Goal: Information Seeking & Learning: Find specific fact

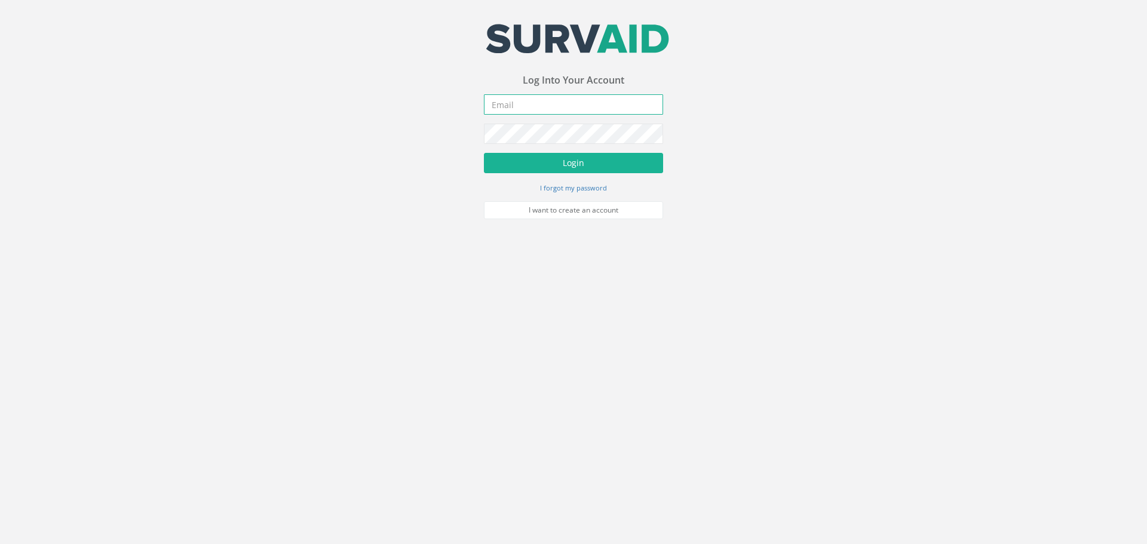
click at [550, 110] on input "email" at bounding box center [573, 104] width 179 height 20
click at [648, 95] on input "[PERSON_NAME][EMAIL_ADDRESS][PERSON_NAME]" at bounding box center [573, 104] width 179 height 20
type input "[PERSON_NAME][EMAIL_ADDRESS][PERSON_NAME][DOMAIN_NAME]"
click at [484, 153] on button "Login" at bounding box center [573, 163] width 179 height 20
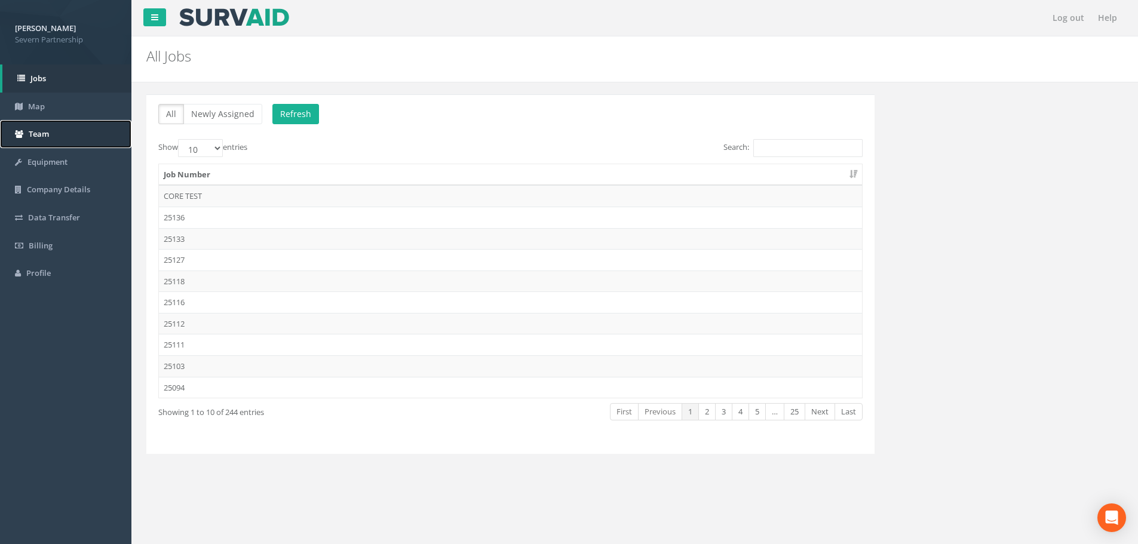
click at [29, 125] on link "Team" at bounding box center [65, 134] width 131 height 28
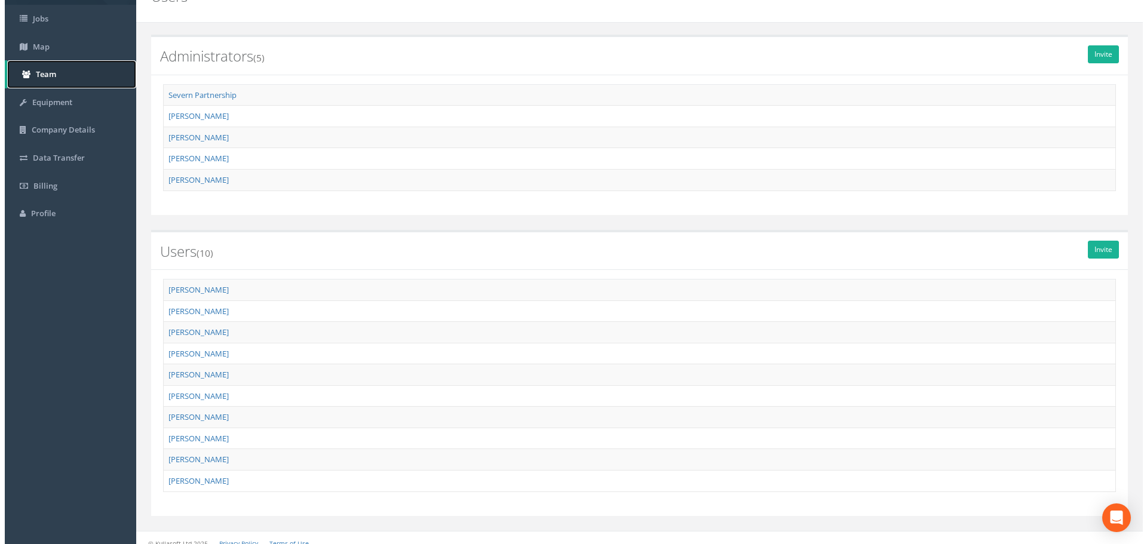
scroll to position [71, 0]
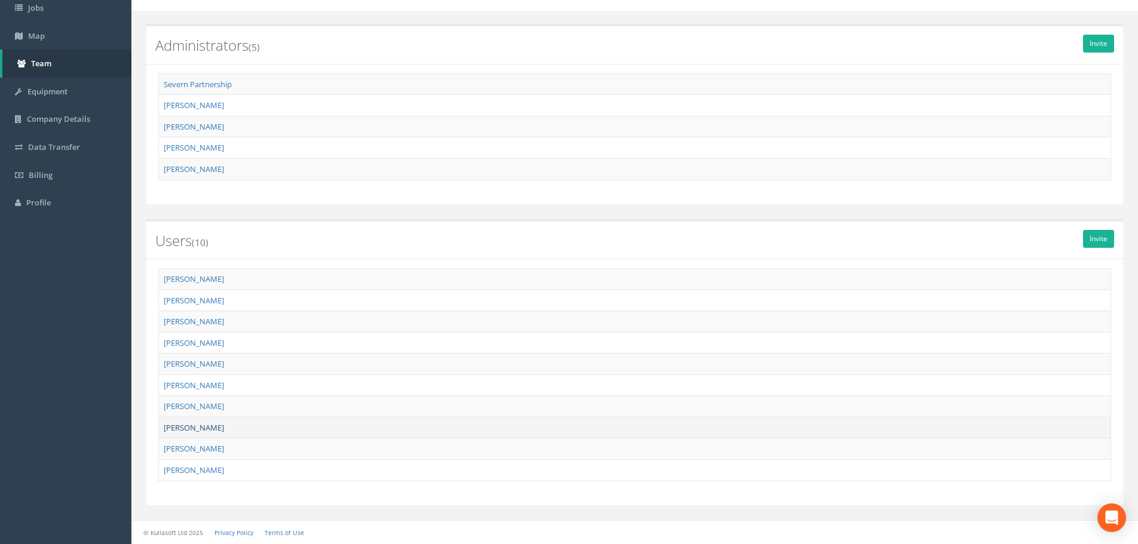
click at [213, 428] on link "[PERSON_NAME]" at bounding box center [194, 427] width 60 height 11
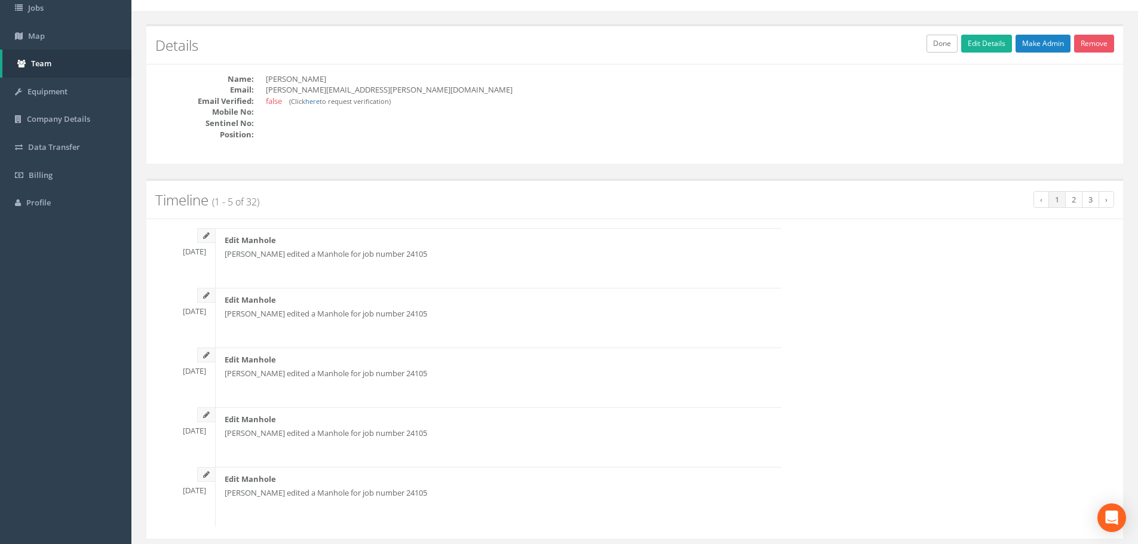
click at [1090, 53] on h2 "Details" at bounding box center [634, 46] width 959 height 16
click at [1091, 47] on link "Remove" at bounding box center [1094, 44] width 40 height 18
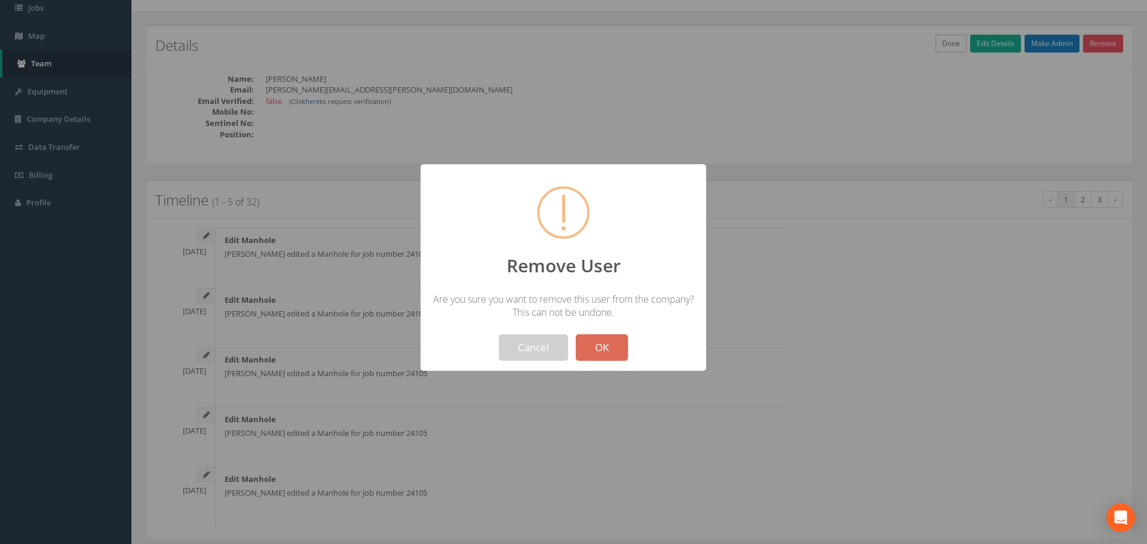
click at [616, 353] on button "OK" at bounding box center [602, 348] width 52 height 26
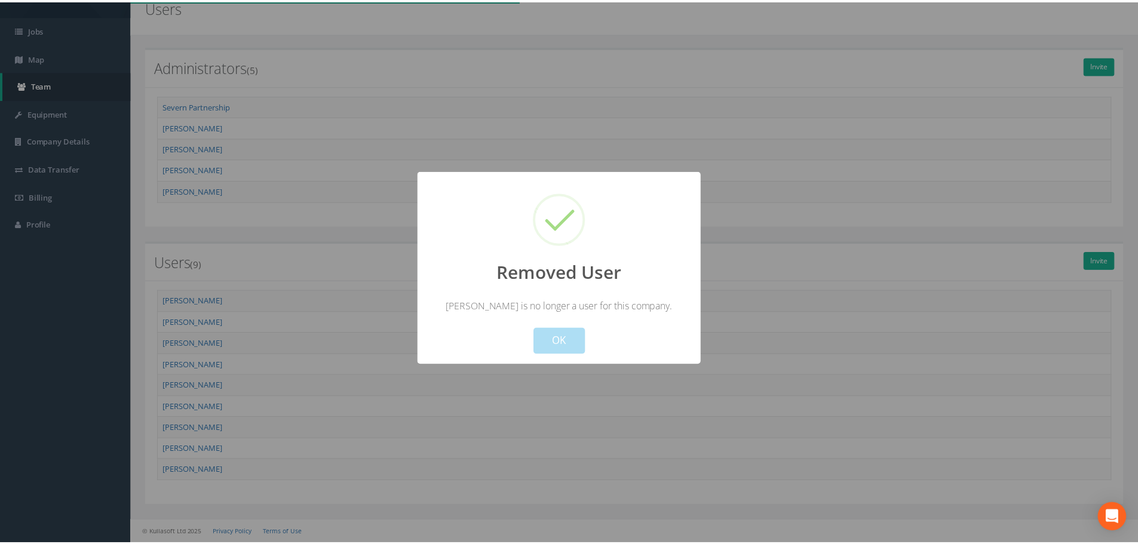
scroll to position [49, 0]
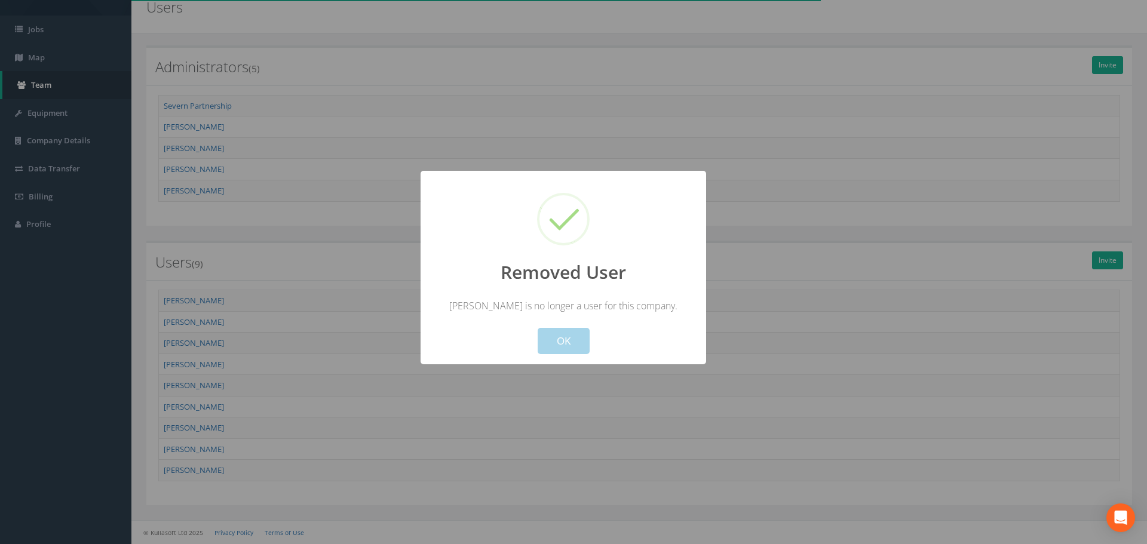
click at [580, 330] on button "OK" at bounding box center [564, 341] width 52 height 26
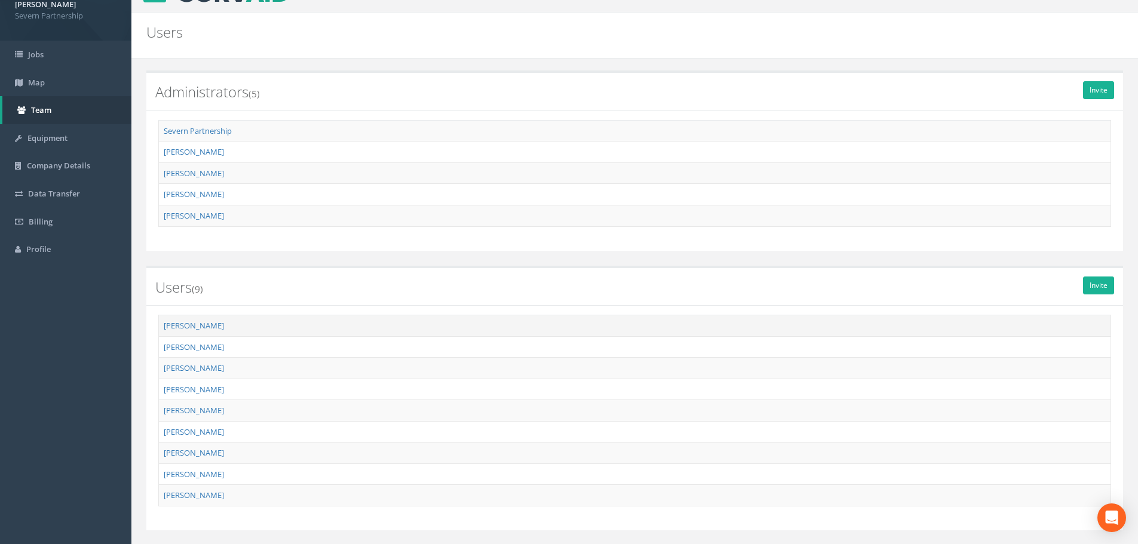
scroll to position [0, 0]
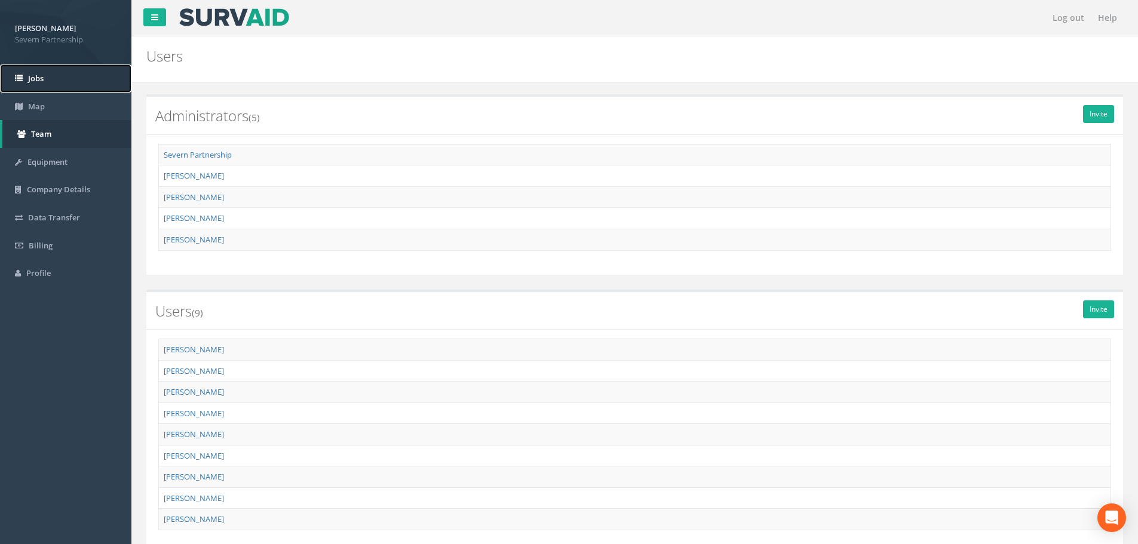
click at [26, 68] on link "Jobs" at bounding box center [65, 79] width 131 height 28
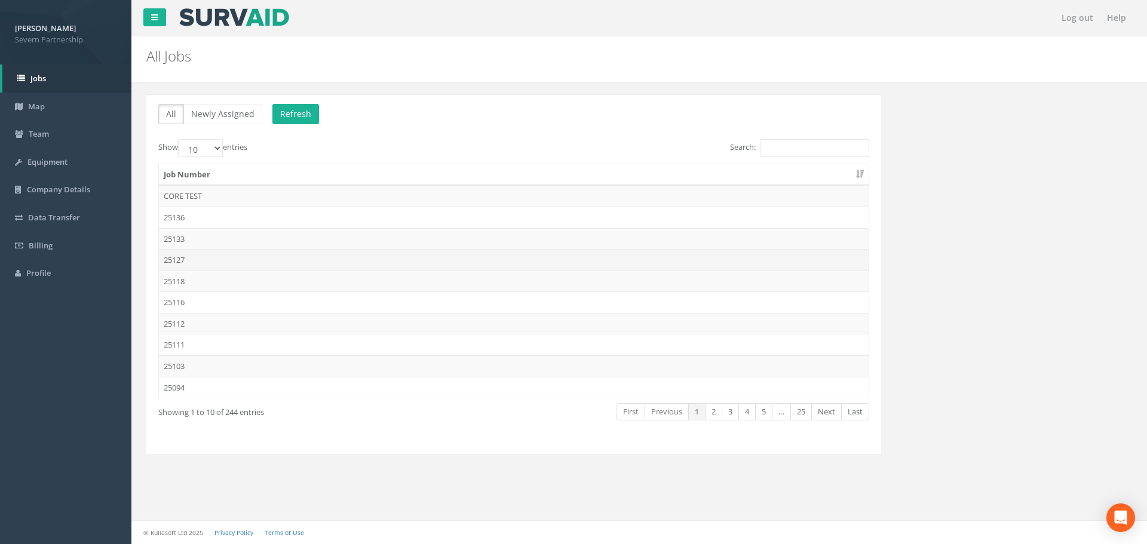
click at [234, 258] on td "25127" at bounding box center [514, 260] width 710 height 22
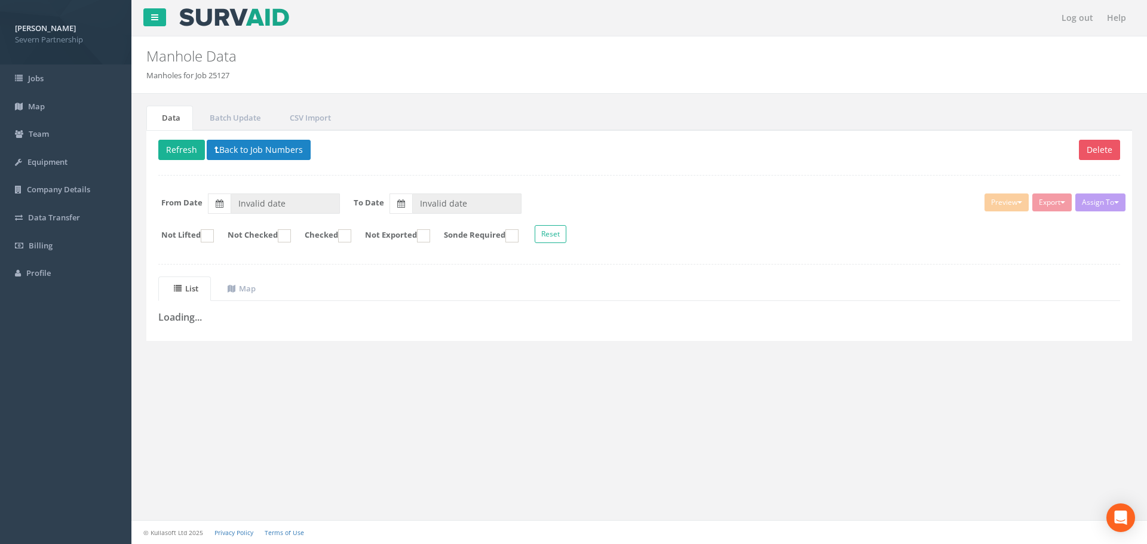
type input "[DATE]"
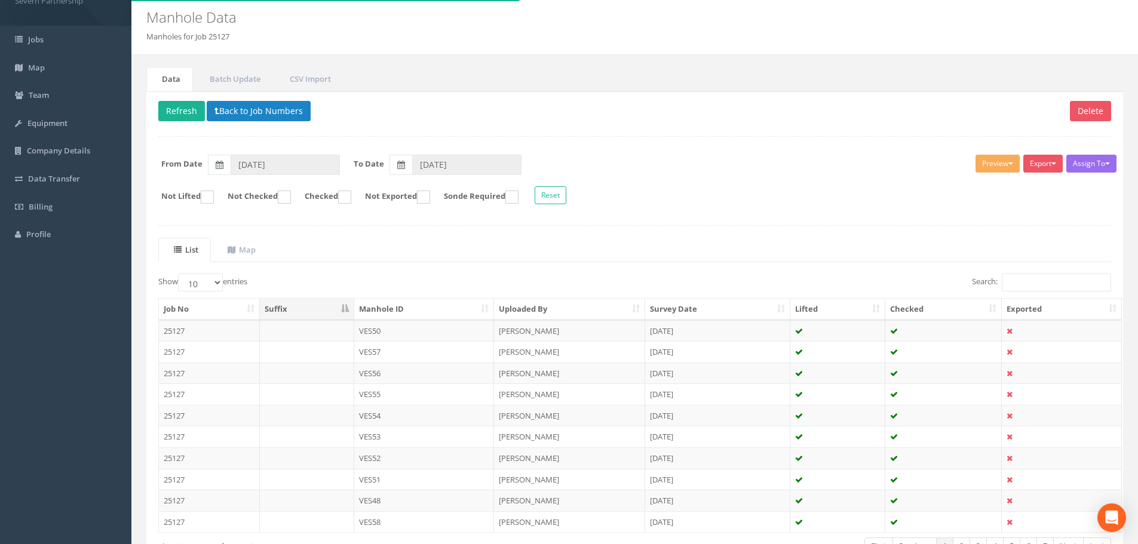
scroll to position [60, 0]
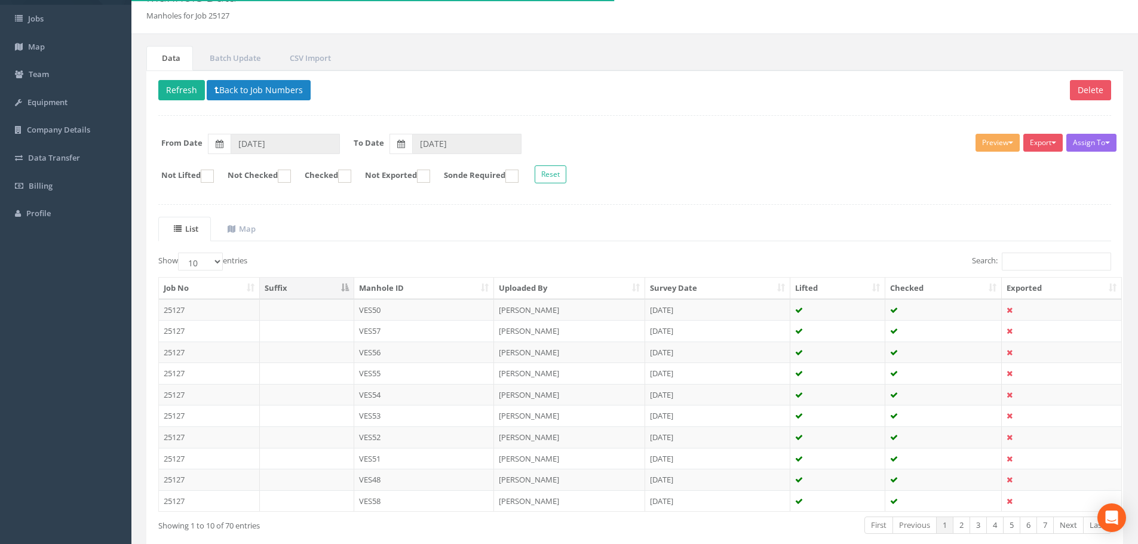
click at [376, 290] on th "Manhole ID" at bounding box center [424, 289] width 140 height 22
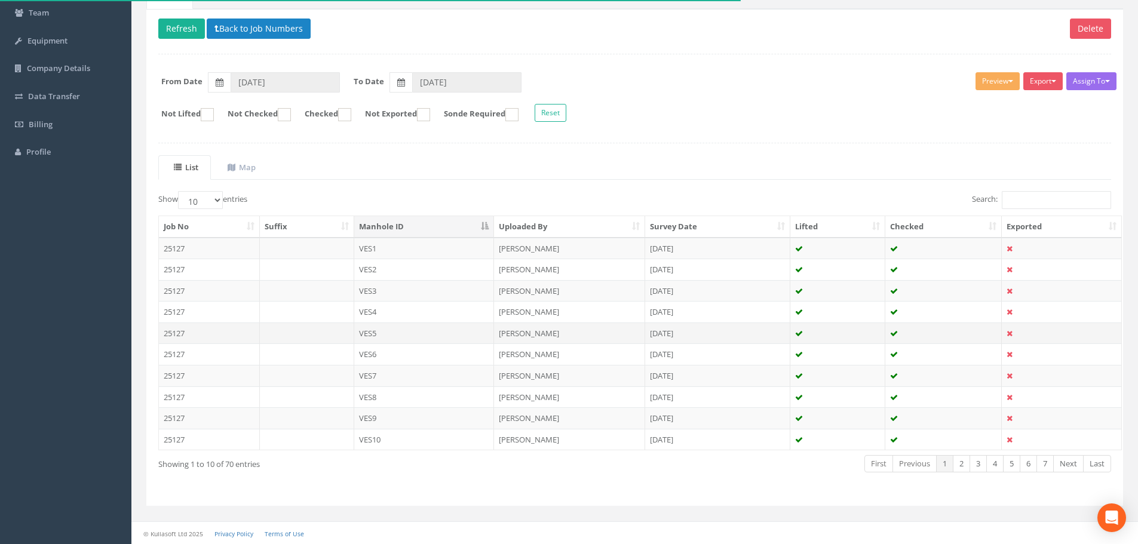
scroll to position [122, 0]
click at [1090, 469] on link "Last" at bounding box center [1097, 463] width 28 height 17
click at [308, 452] on div "Job No Suffix Manhole ID Uploaded By Survey Date Lifted Checked Exported 25127 …" at bounding box center [634, 333] width 971 height 242
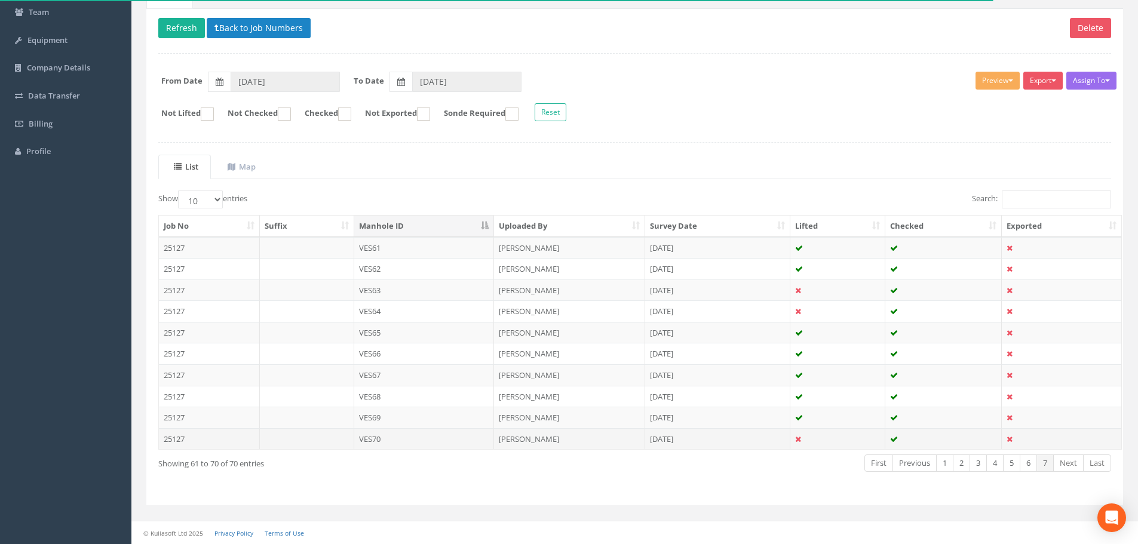
click at [308, 445] on td at bounding box center [307, 439] width 94 height 22
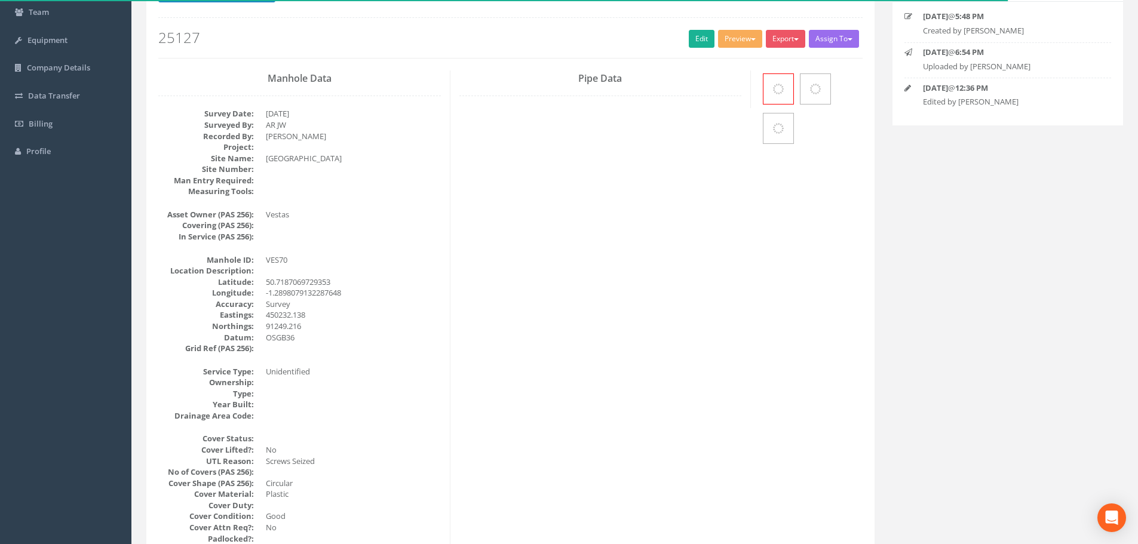
scroll to position [0, 0]
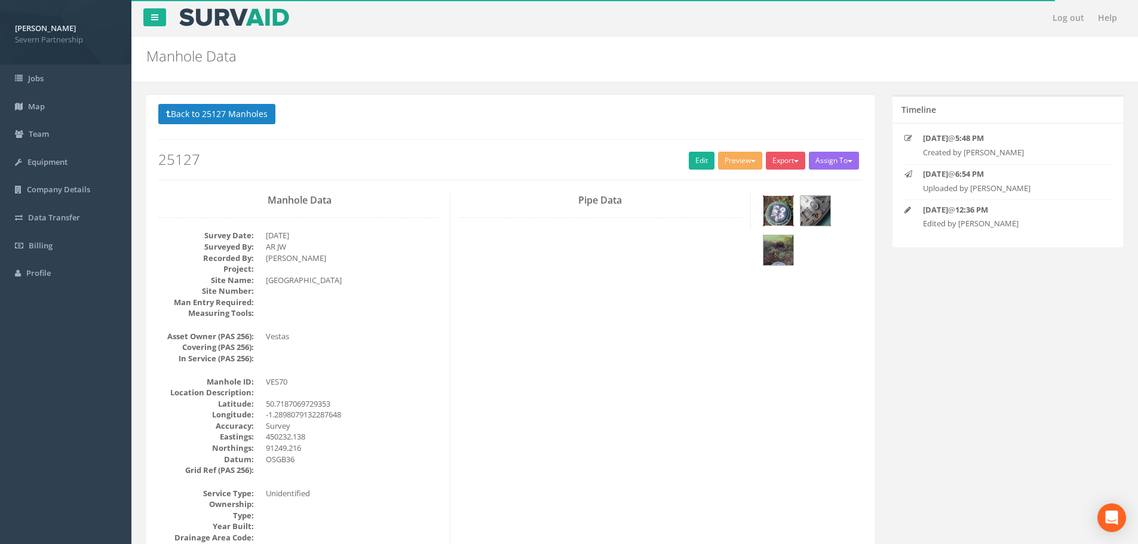
click at [786, 212] on img at bounding box center [779, 211] width 30 height 30
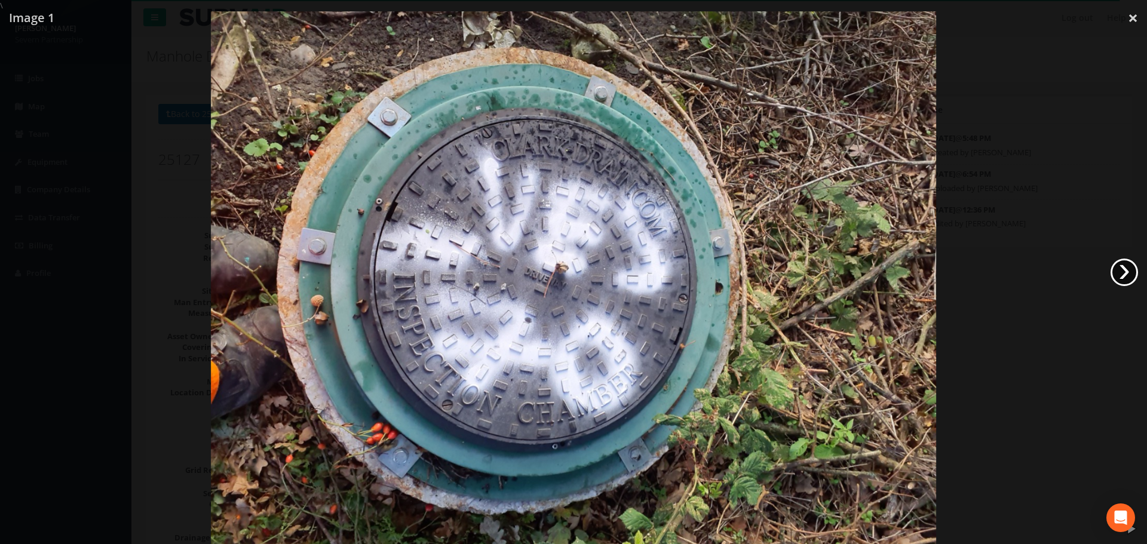
click at [1134, 269] on link "›" at bounding box center [1124, 272] width 27 height 27
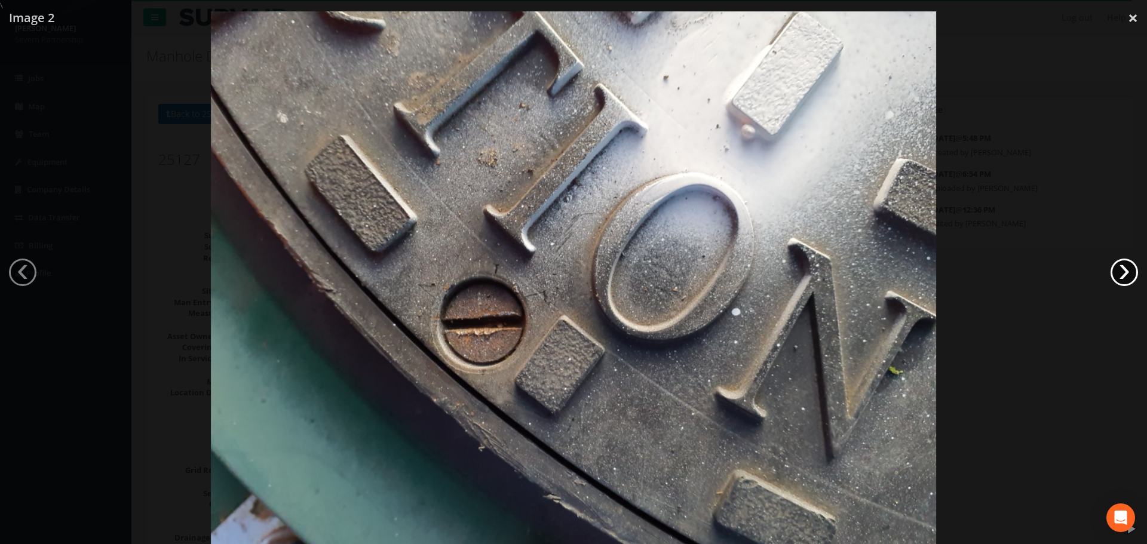
click at [1134, 269] on link "›" at bounding box center [1124, 272] width 27 height 27
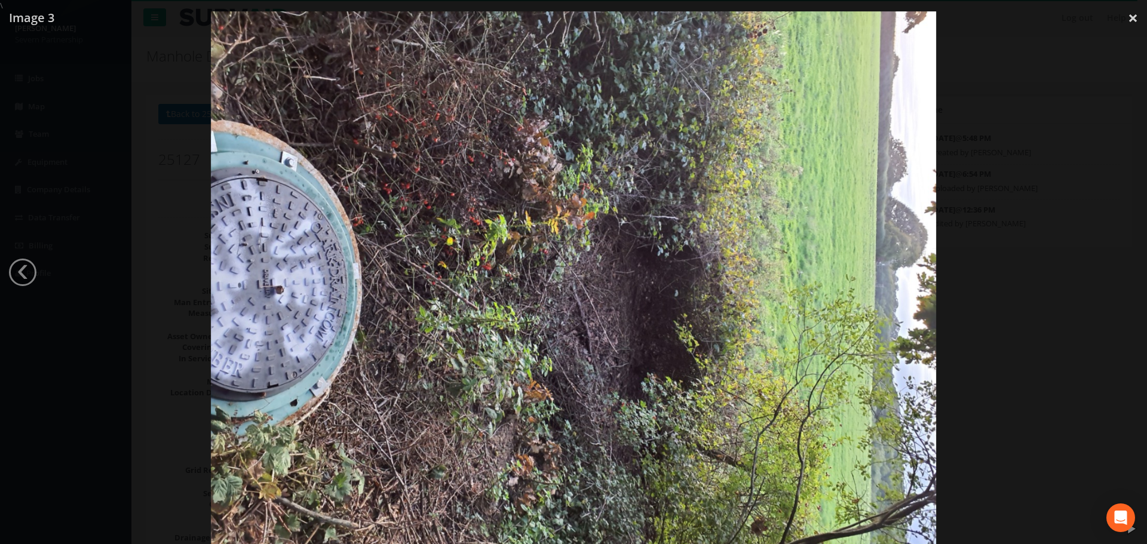
click at [1134, 269] on div at bounding box center [573, 283] width 1147 height 544
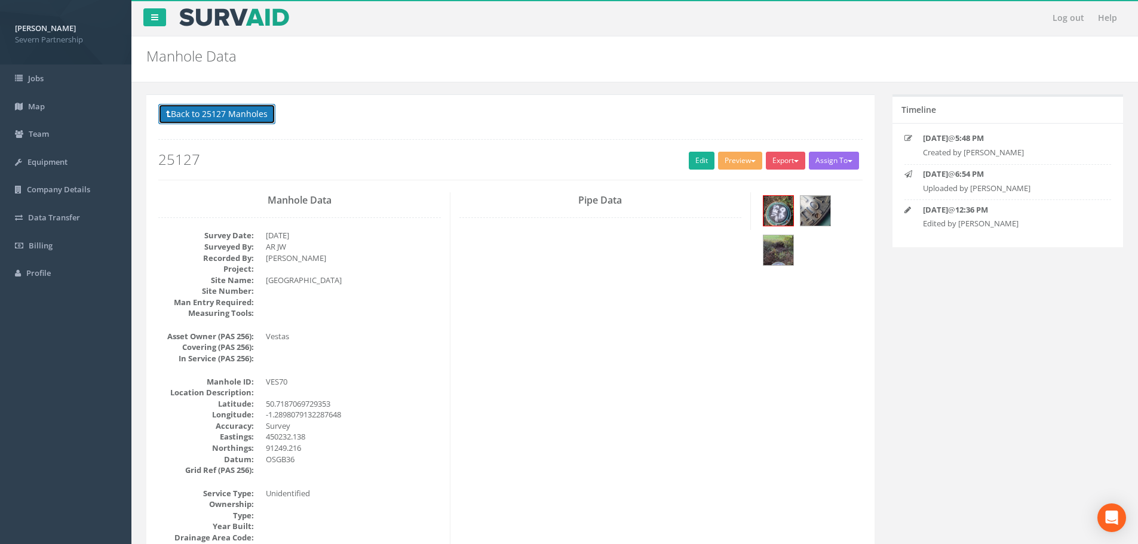
click at [260, 121] on button "Back to 25127 Manholes" at bounding box center [216, 114] width 117 height 20
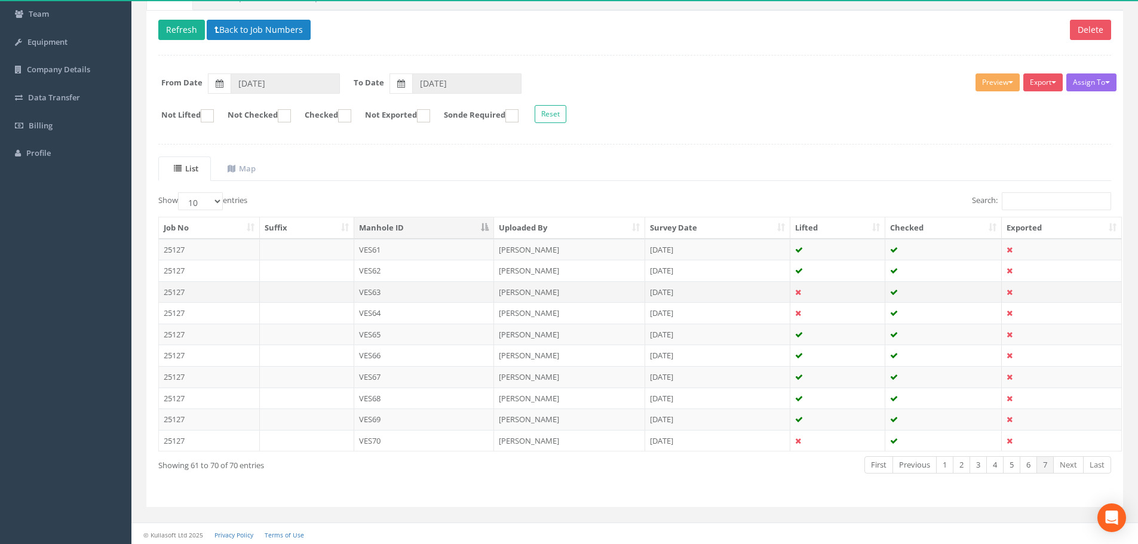
scroll to position [122, 0]
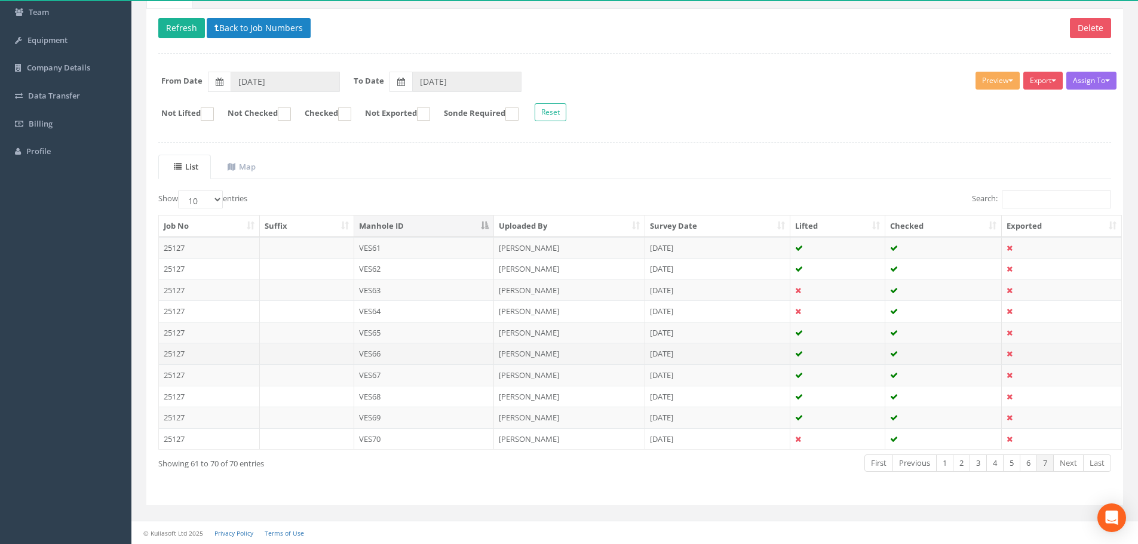
click at [412, 355] on td "VES66" at bounding box center [424, 354] width 140 height 22
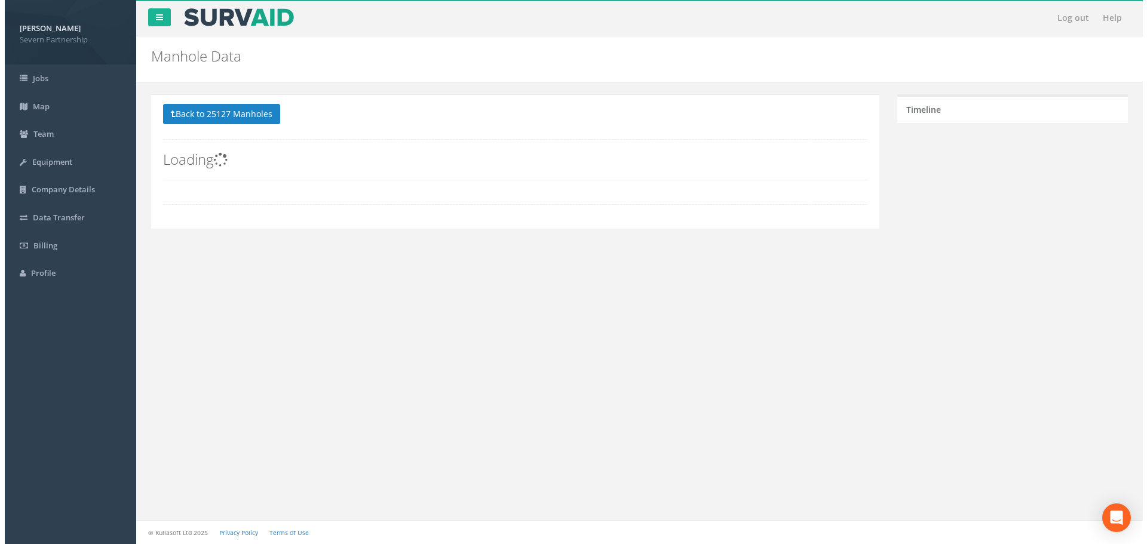
scroll to position [0, 0]
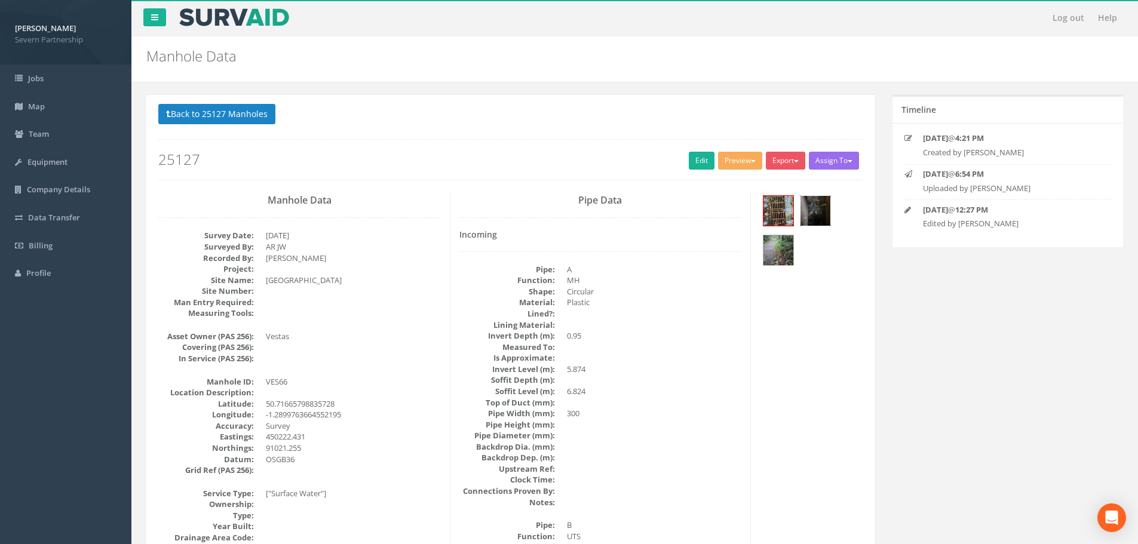
click at [806, 210] on img at bounding box center [816, 211] width 30 height 30
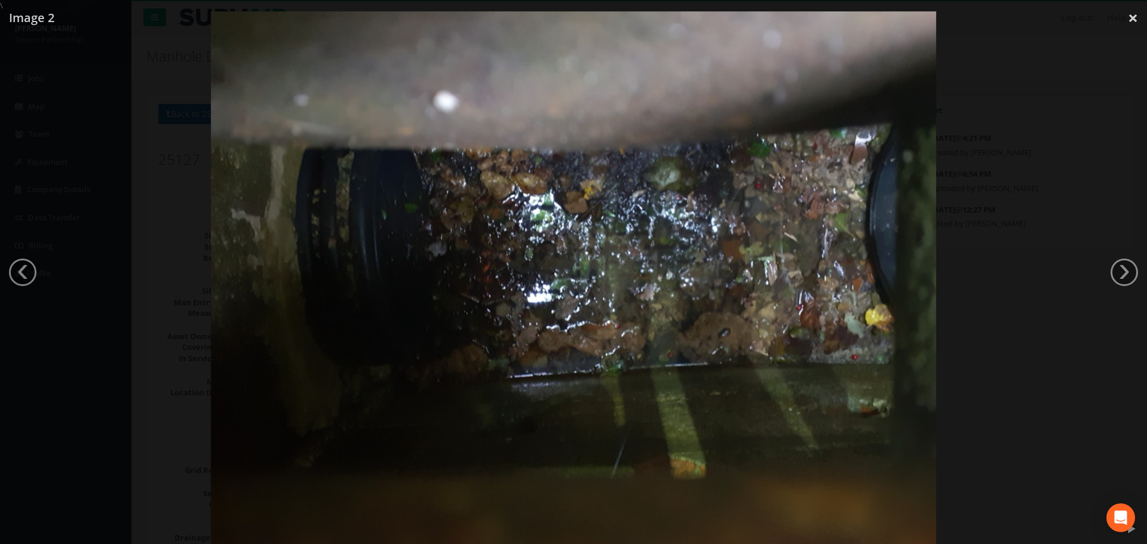
click at [1092, 104] on div at bounding box center [573, 283] width 1147 height 544
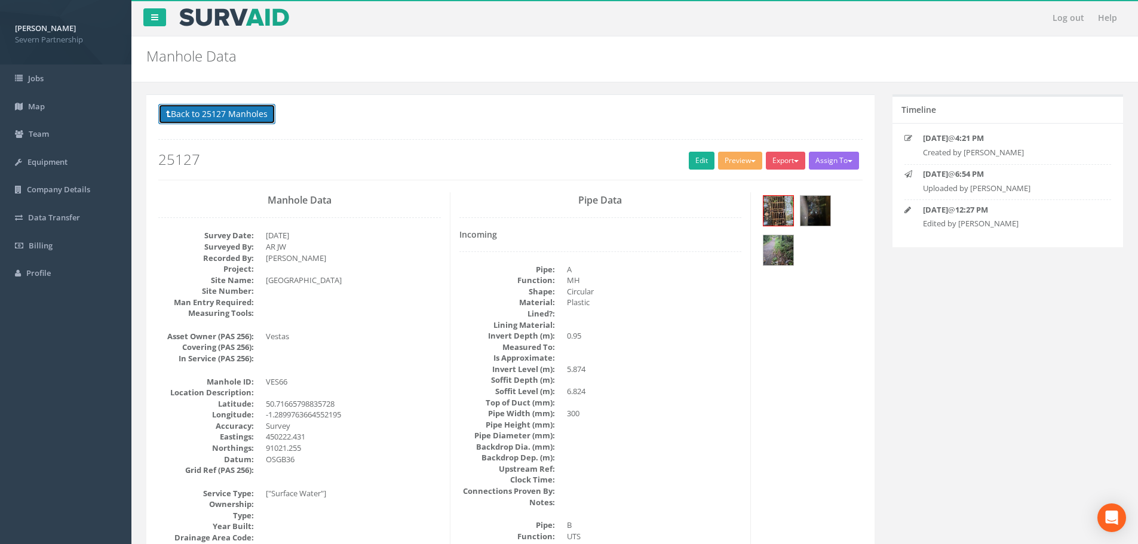
click at [246, 115] on button "Back to 25127 Manholes" at bounding box center [216, 114] width 117 height 20
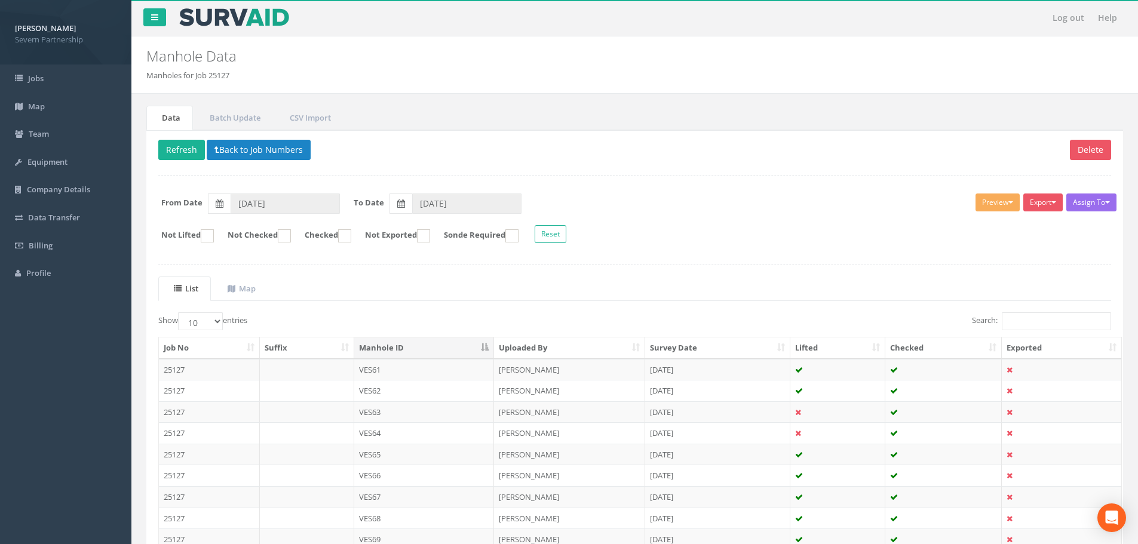
scroll to position [120, 0]
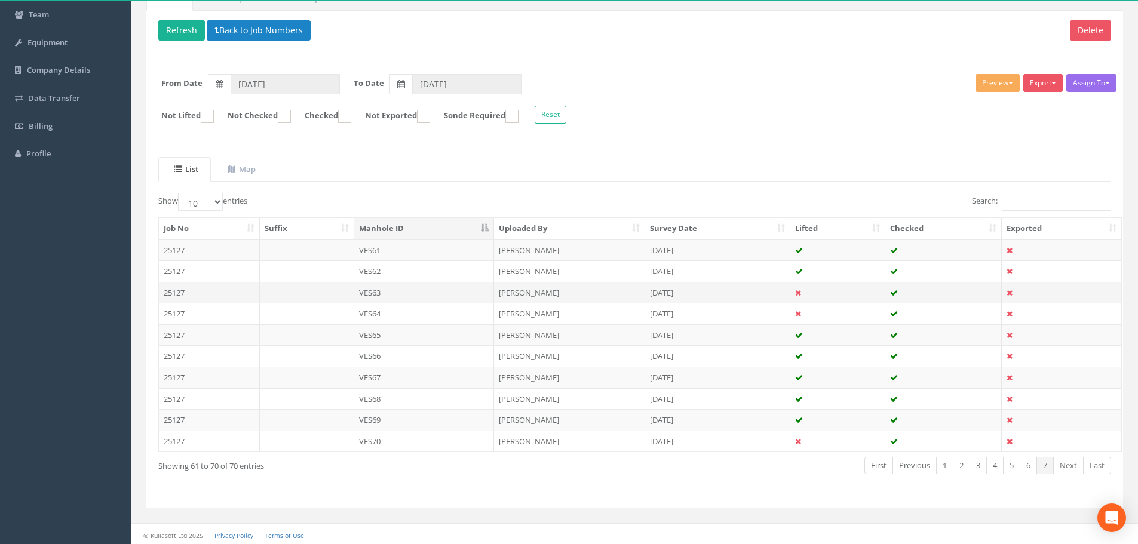
click at [404, 289] on td "VES63" at bounding box center [424, 293] width 140 height 22
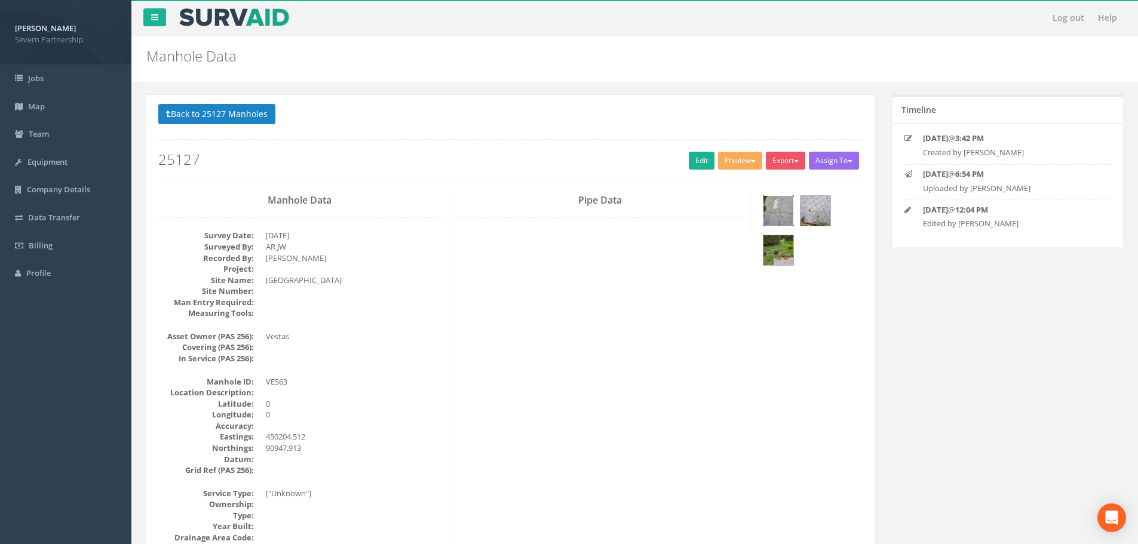
click at [780, 210] on img at bounding box center [779, 211] width 30 height 30
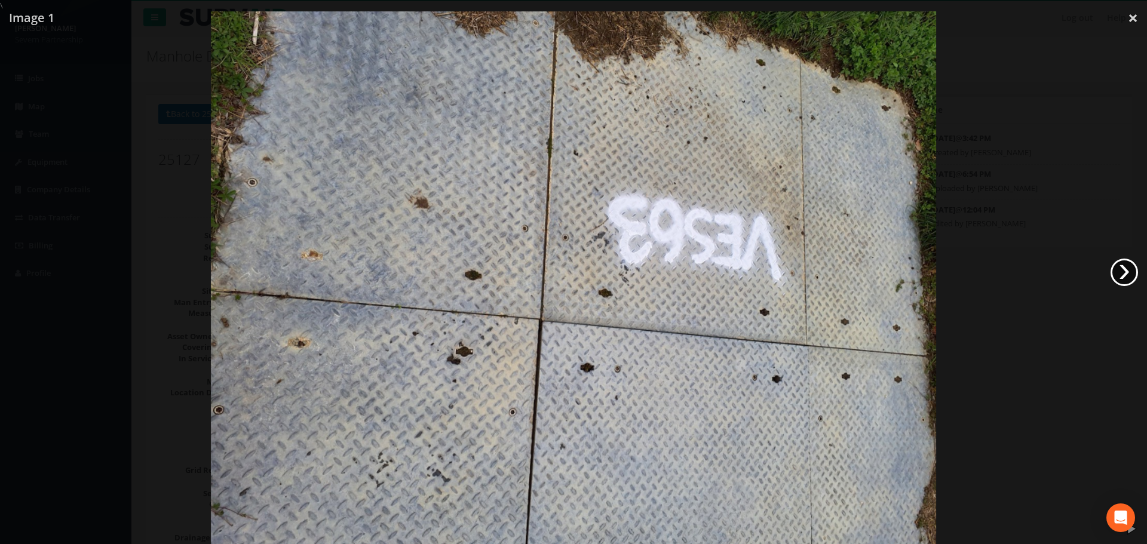
click at [1116, 270] on link "›" at bounding box center [1124, 272] width 27 height 27
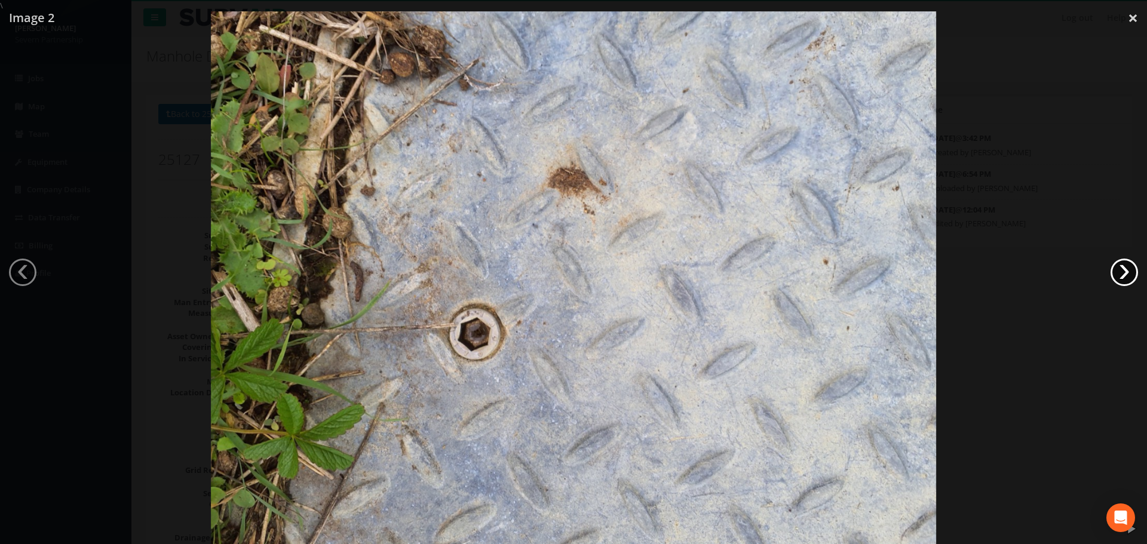
click at [1116, 270] on link "›" at bounding box center [1124, 272] width 27 height 27
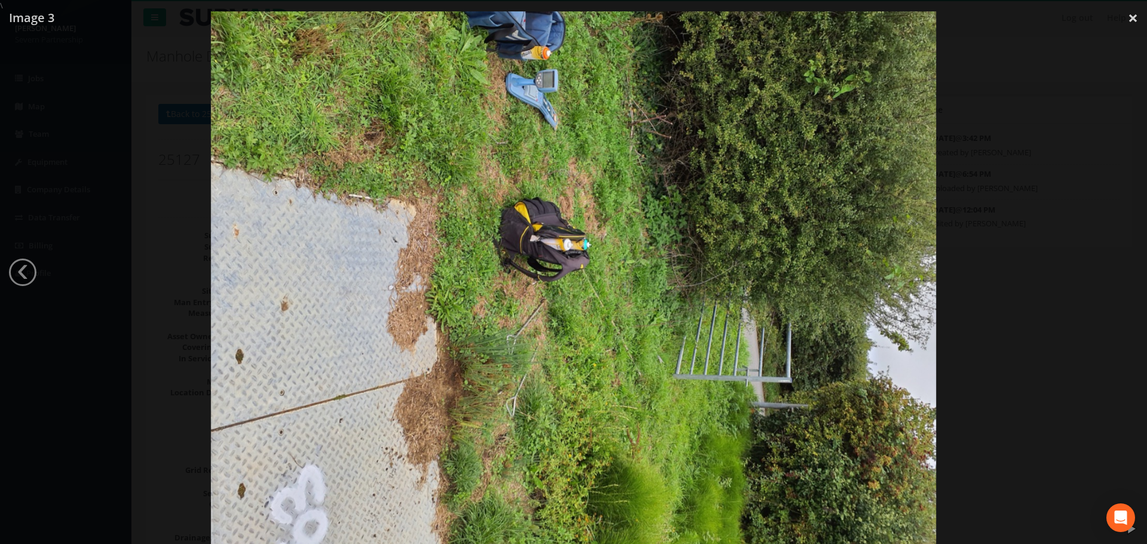
click at [1116, 270] on div at bounding box center [573, 283] width 1147 height 544
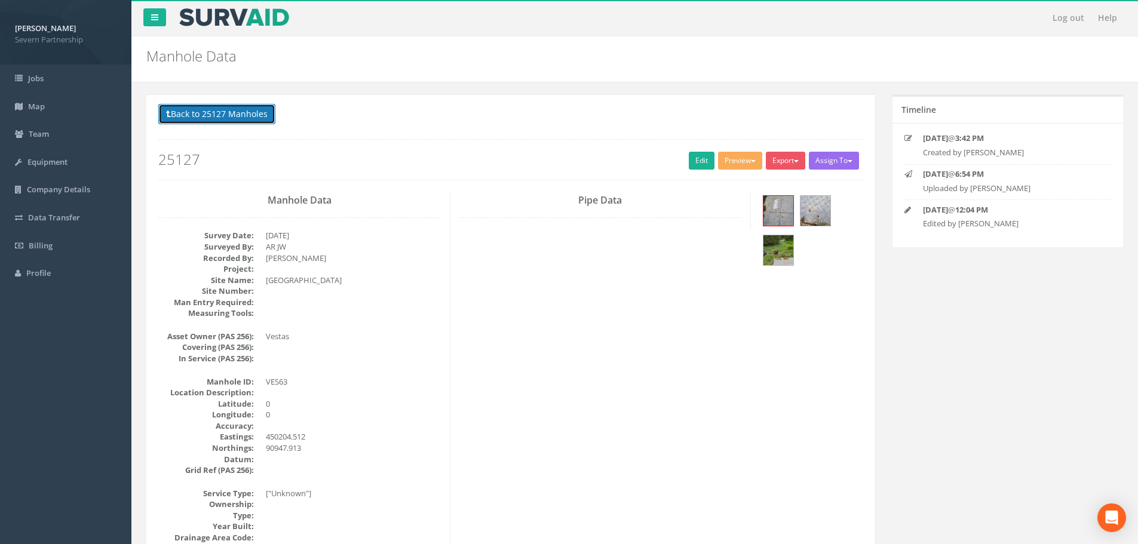
click at [227, 115] on button "Back to 25127 Manholes" at bounding box center [216, 114] width 117 height 20
